Goal: Transaction & Acquisition: Obtain resource

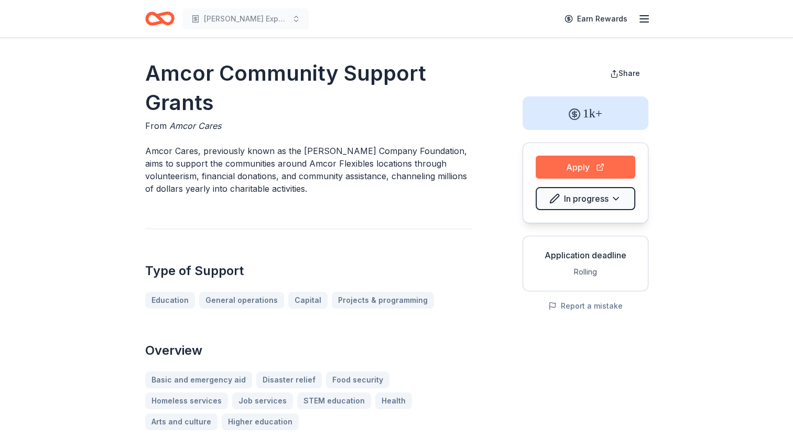
click at [594, 160] on button "Apply" at bounding box center [586, 167] width 100 height 23
click at [160, 17] on icon "Home" at bounding box center [159, 18] width 29 height 25
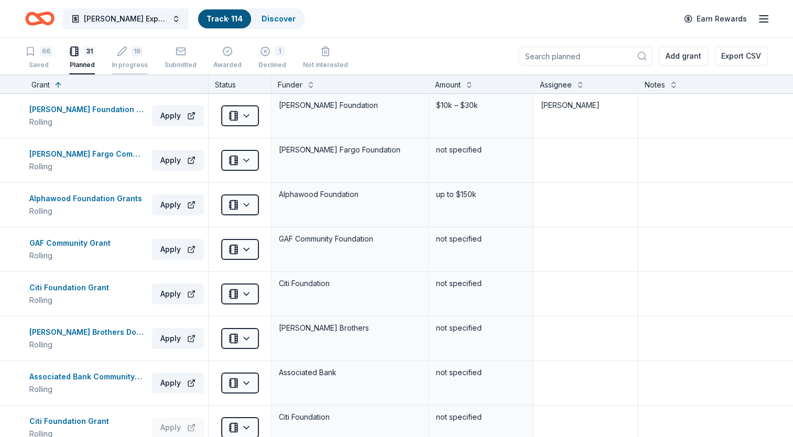
click at [124, 52] on icon "button" at bounding box center [122, 51] width 10 height 10
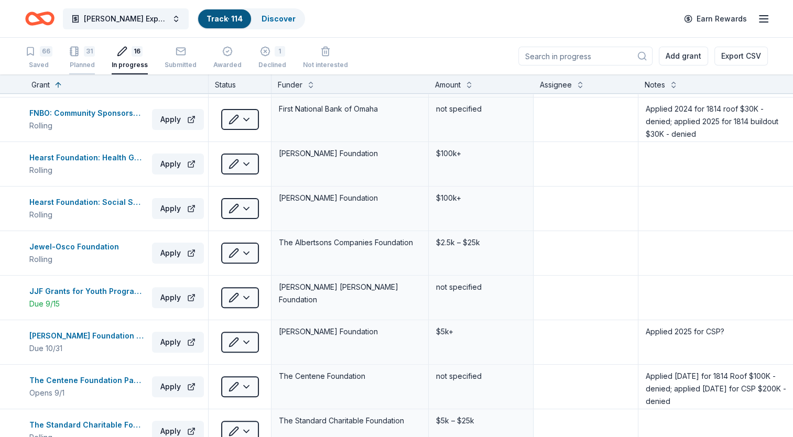
scroll to position [210, 0]
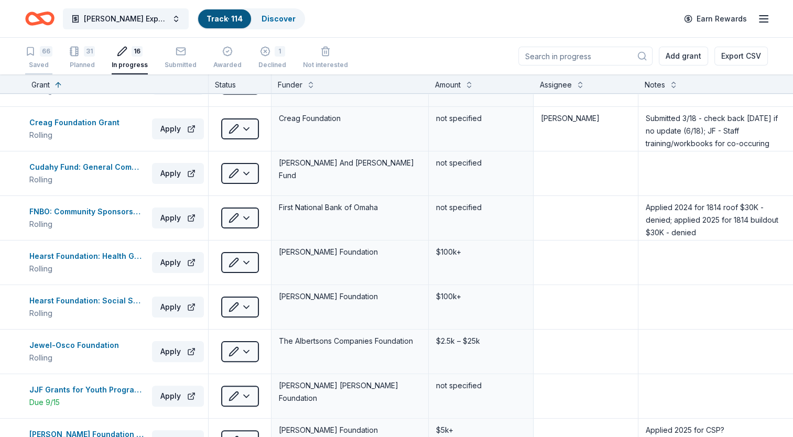
click at [37, 58] on div "66 Saved" at bounding box center [38, 57] width 27 height 23
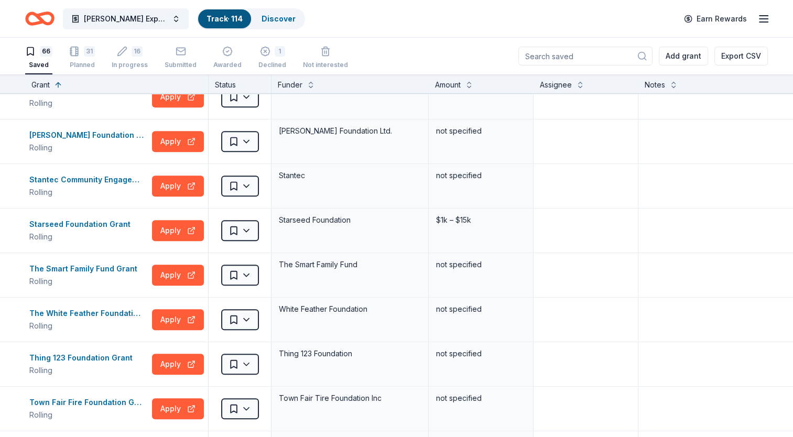
scroll to position [367, 0]
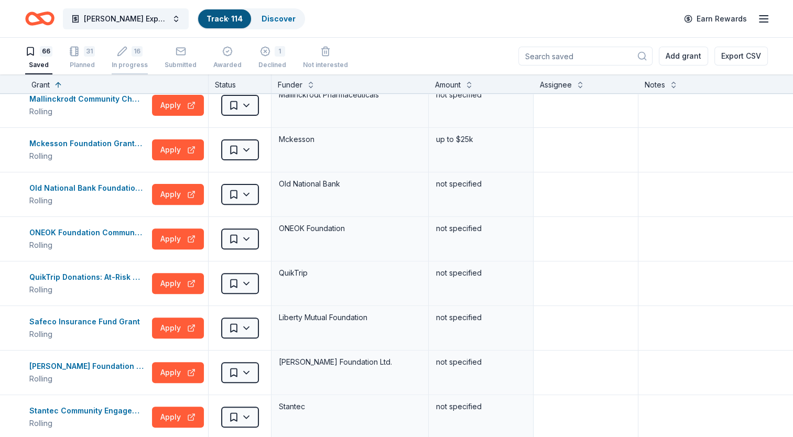
click at [117, 50] on icon "button" at bounding box center [122, 51] width 10 height 10
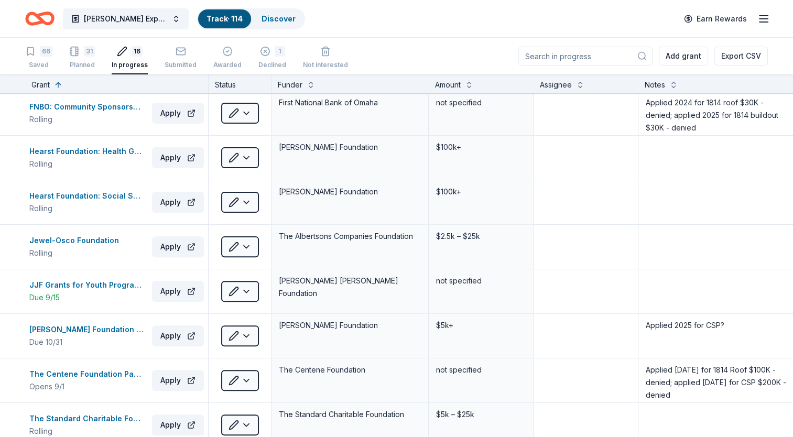
scroll to position [419, 0]
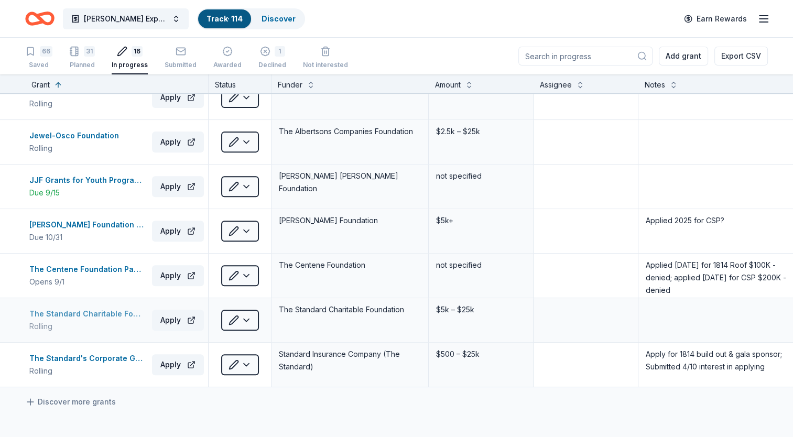
click at [80, 314] on div "The Standard Charitable Foundation Grant" at bounding box center [88, 314] width 119 height 13
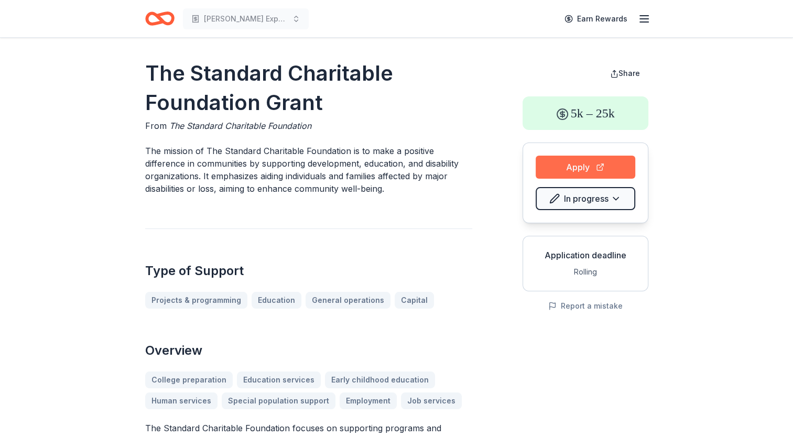
click at [585, 161] on button "Apply" at bounding box center [586, 167] width 100 height 23
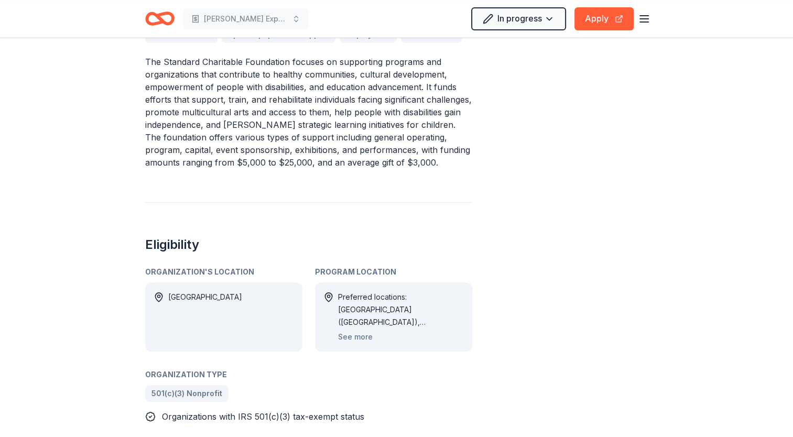
scroll to position [367, 0]
click at [359, 335] on button "See more" at bounding box center [355, 336] width 35 height 13
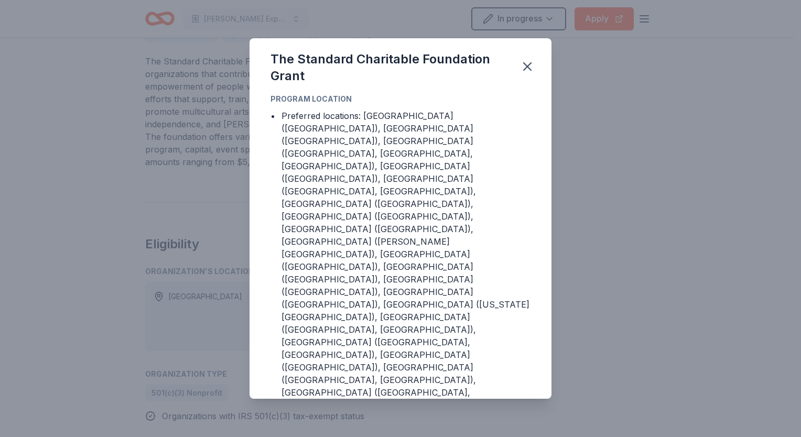
click at [615, 212] on div "The Standard Charitable Foundation Grant Program Location • Preferred locations…" at bounding box center [400, 218] width 801 height 437
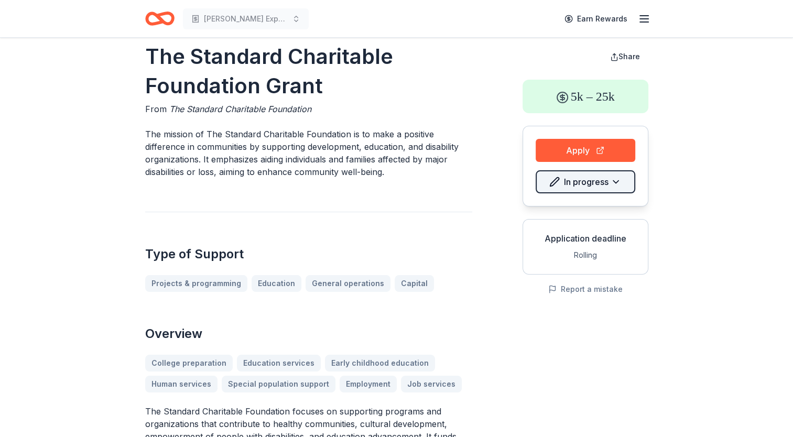
scroll to position [0, 0]
